Goal: Information Seeking & Learning: Compare options

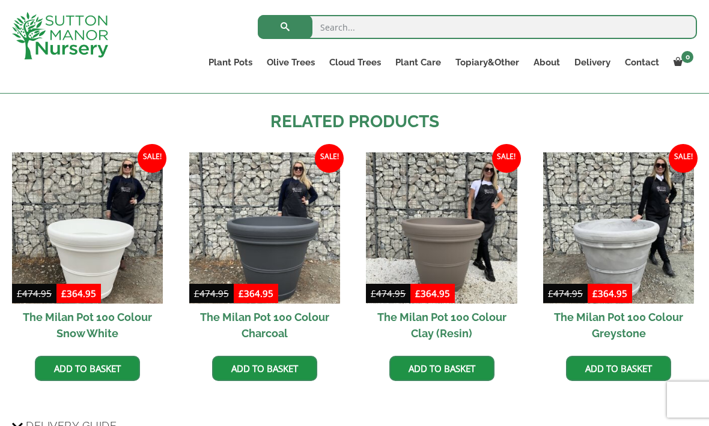
scroll to position [734, 0]
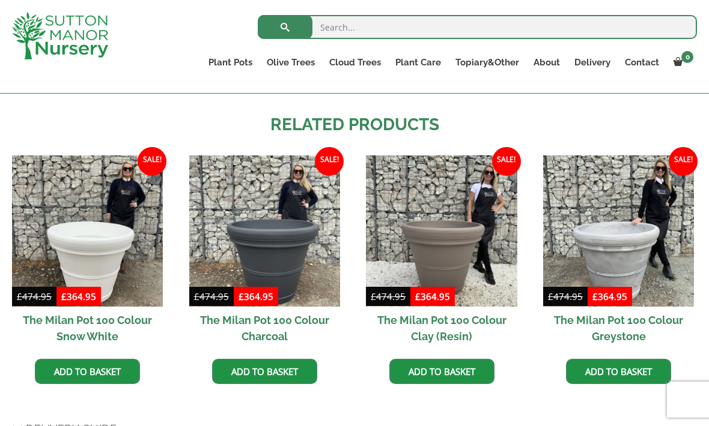
click at [287, 256] on img at bounding box center [264, 231] width 151 height 151
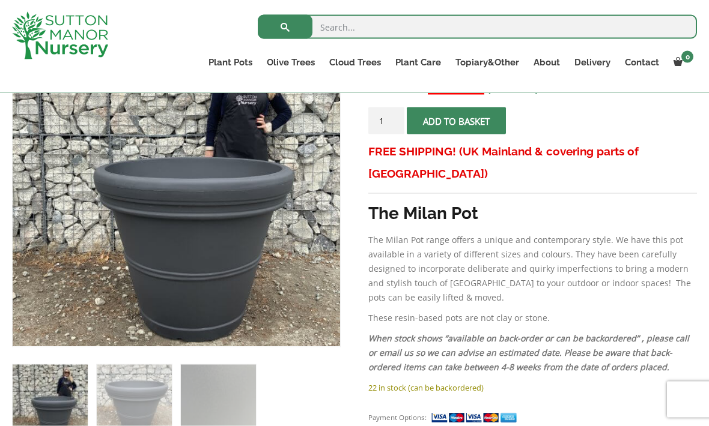
scroll to position [259, 0]
click at [494, 346] on em "When stock shows “available on back-order or can be backordered” , please call …" at bounding box center [528, 352] width 321 height 40
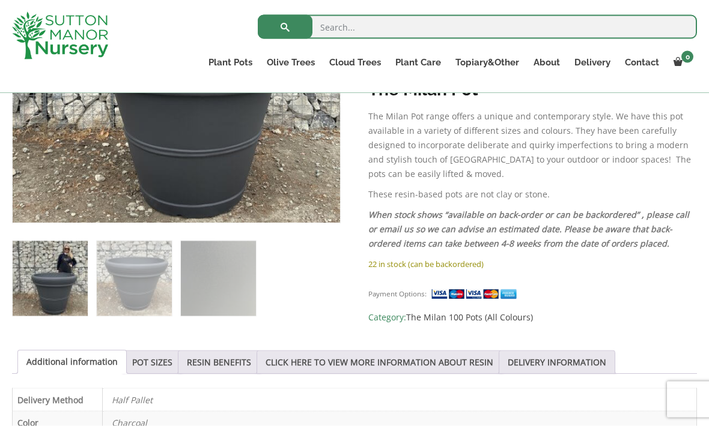
scroll to position [382, 0]
click at [579, 414] on p "Charcoal" at bounding box center [399, 422] width 575 height 22
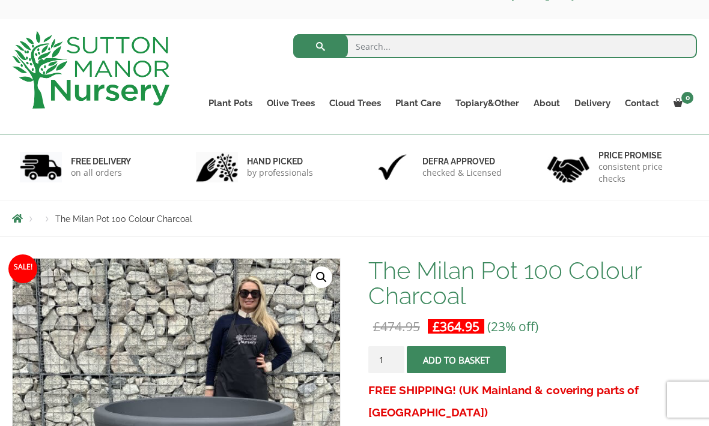
scroll to position [37, 0]
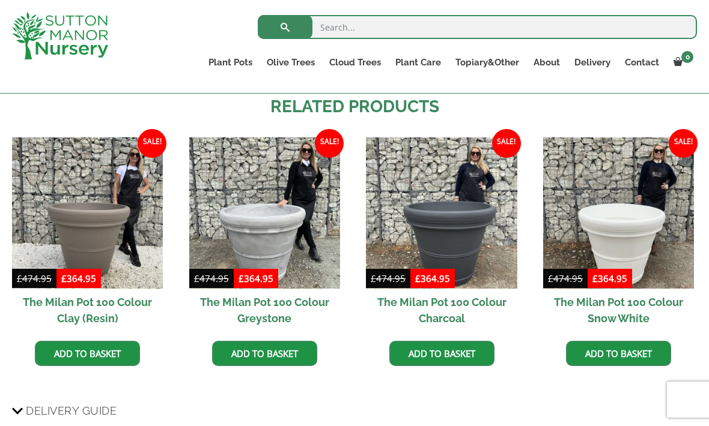
click at [275, 307] on h2 "The Milan Pot 100 Colour Greystone" at bounding box center [264, 310] width 151 height 43
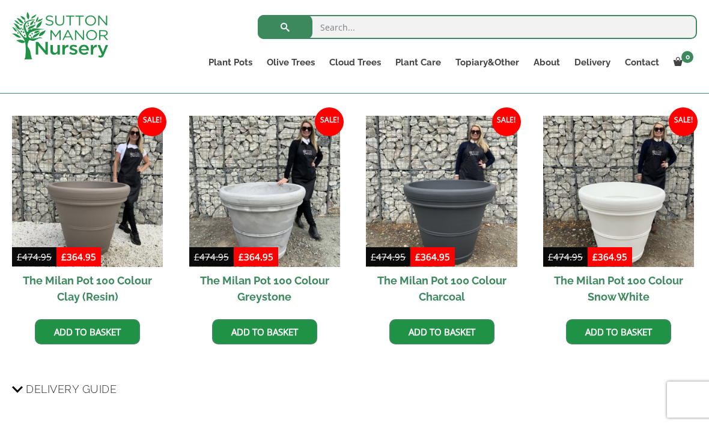
click at [95, 201] on img at bounding box center [87, 191] width 151 height 151
click at [629, 280] on h2 "The Milan Pot 100 Colour Snow White" at bounding box center [618, 288] width 151 height 43
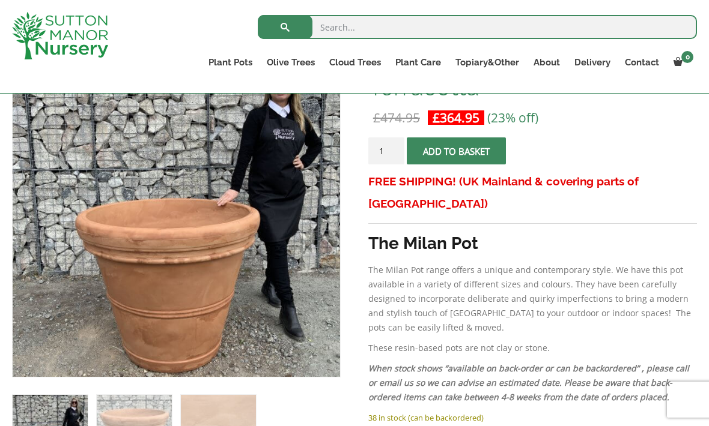
scroll to position [228, 0]
click at [0, 0] on link "100% Italian Terracotta" at bounding box center [0, 0] width 0 height 0
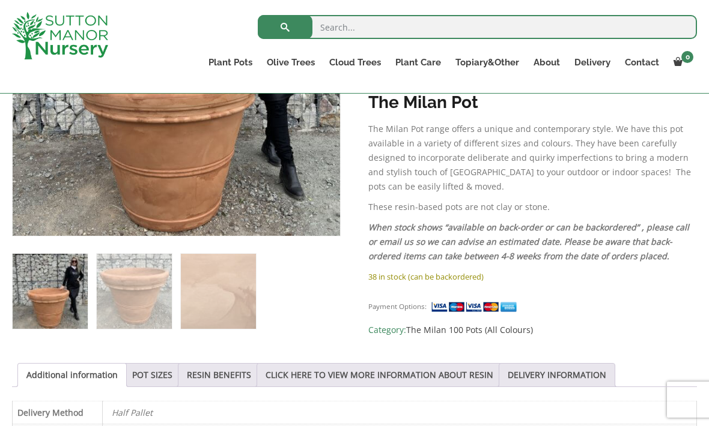
scroll to position [369, 0]
click at [507, 325] on link "The Milan 100 Pots (All Colours)" at bounding box center [469, 330] width 127 height 11
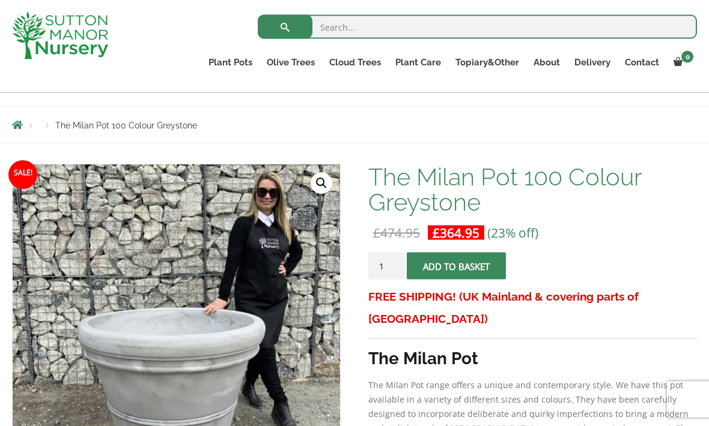
scroll to position [113, 0]
